Goal: Browse casually

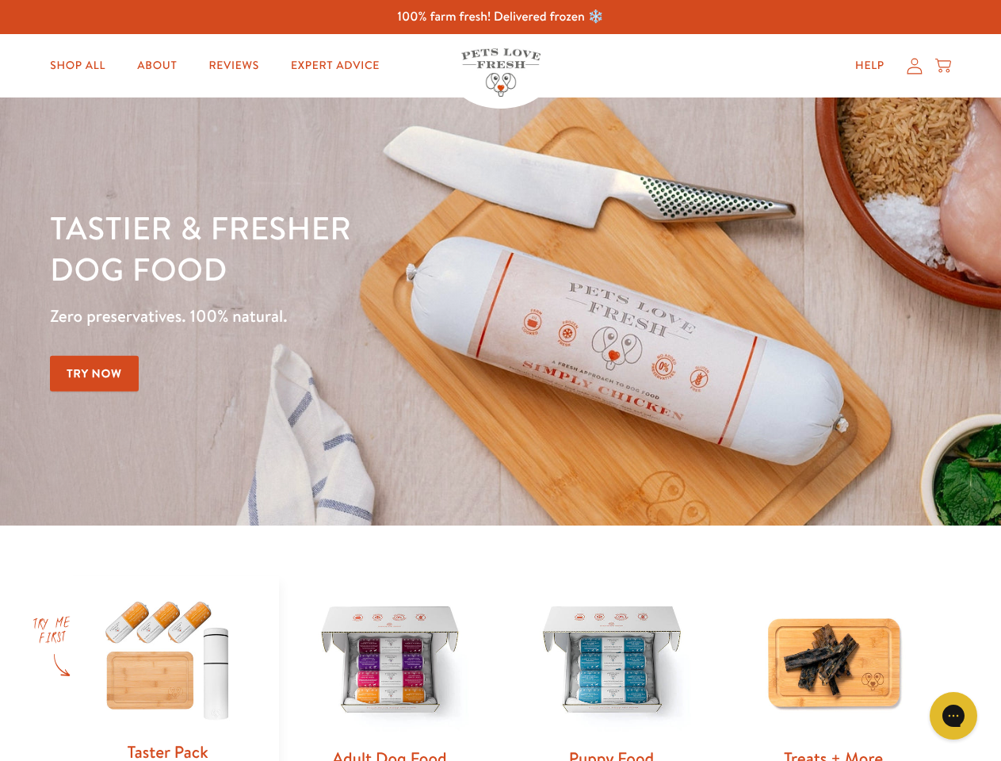
click at [500, 380] on div "Tastier & fresher dog food Zero preservatives. 100% natural. Try Now" at bounding box center [350, 311] width 601 height 209
click at [954, 716] on icon "Gorgias live chat" at bounding box center [953, 715] width 15 height 15
